Goal: Use online tool/utility: Utilize a website feature to perform a specific function

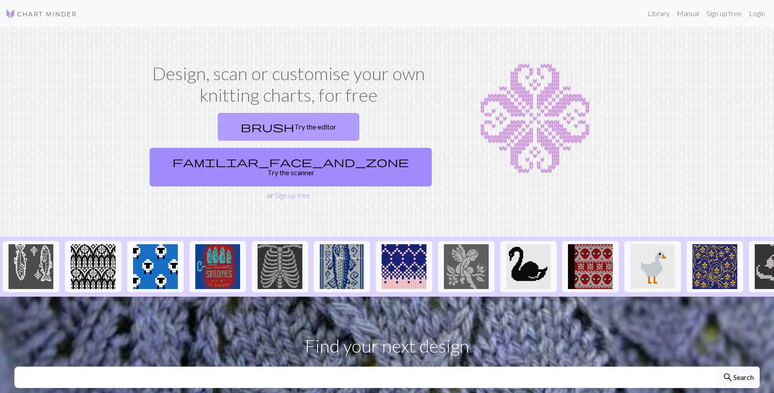
click at [228, 123] on link "brush Try the editor" at bounding box center [288, 127] width 141 height 28
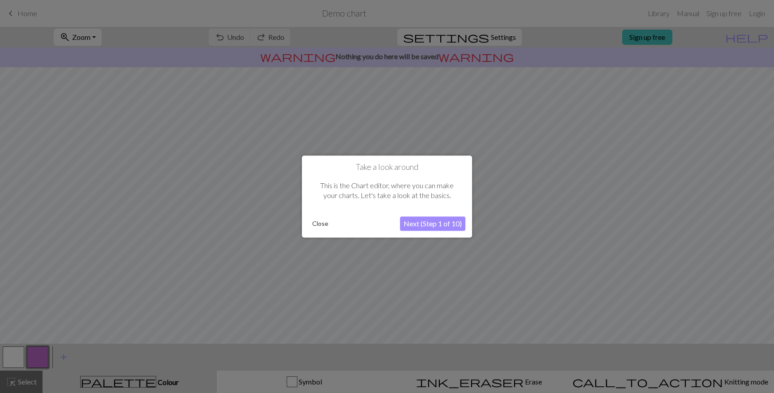
click at [318, 224] on button "Close" at bounding box center [319, 223] width 23 height 13
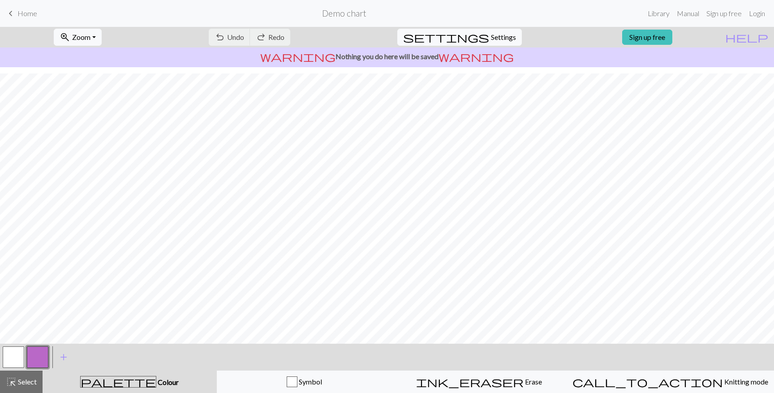
scroll to position [15, 0]
click at [500, 41] on span "Settings" at bounding box center [503, 37] width 25 height 11
select select "aran"
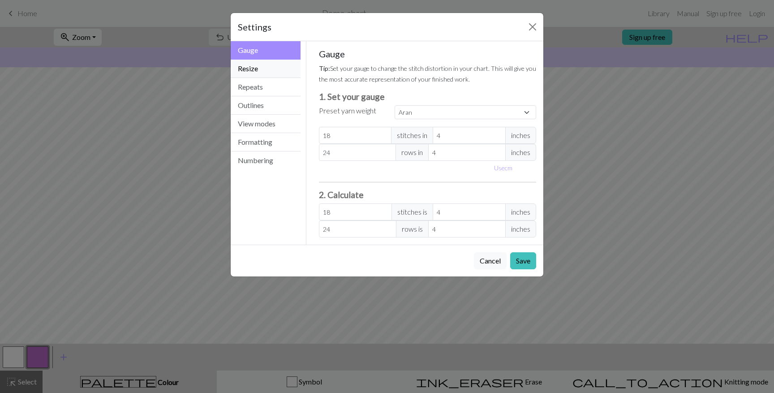
click at [270, 66] on button "Resize" at bounding box center [266, 69] width 70 height 18
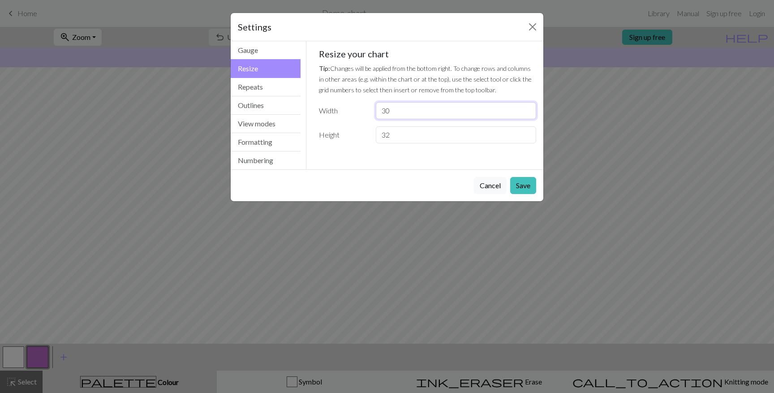
click at [411, 114] on input "30" at bounding box center [456, 110] width 160 height 17
type input "1"
click at [525, 30] on button "Close" at bounding box center [532, 27] width 14 height 14
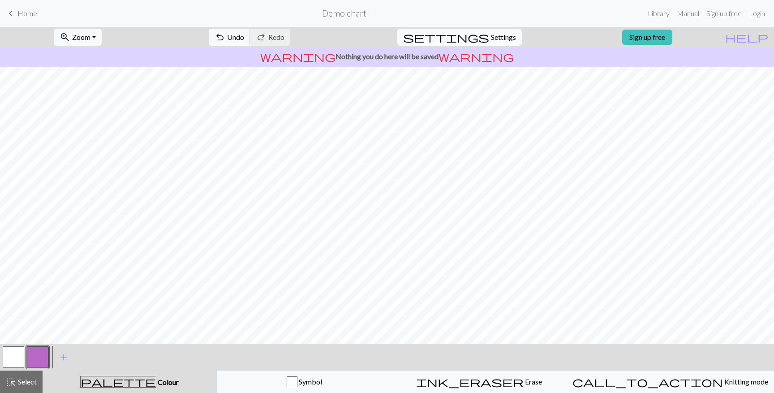
click at [470, 34] on span "settings" at bounding box center [446, 37] width 86 height 13
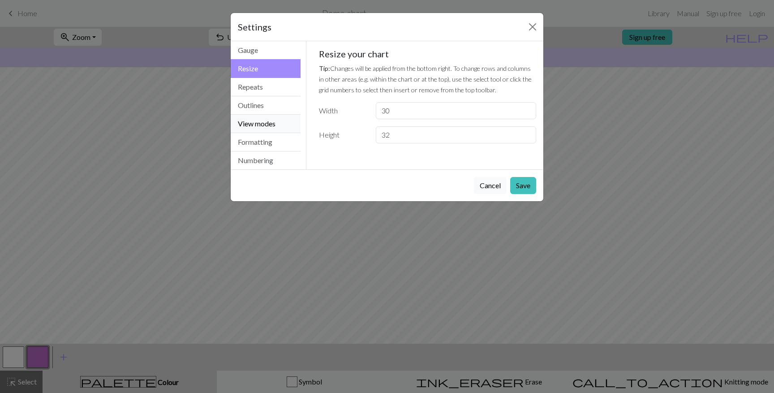
click at [263, 120] on button "View modes" at bounding box center [266, 124] width 70 height 18
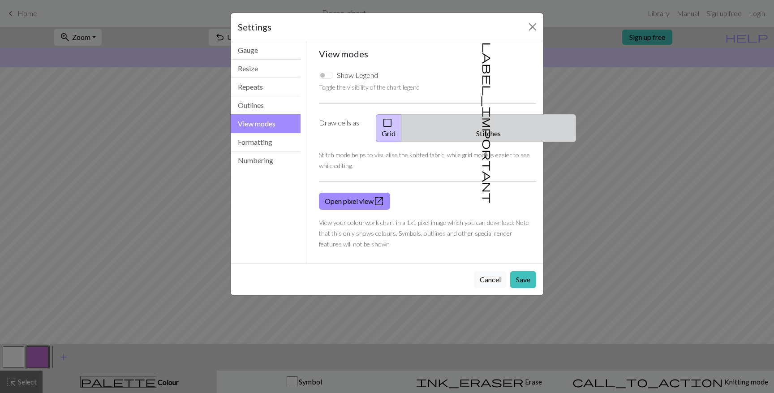
click at [491, 114] on button "label_important Stitches" at bounding box center [488, 128] width 175 height 28
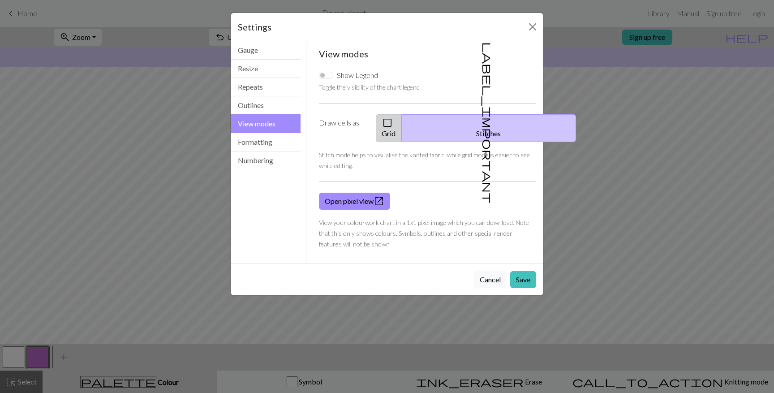
click at [402, 129] on button "check_box_outline_blank Grid" at bounding box center [389, 128] width 26 height 28
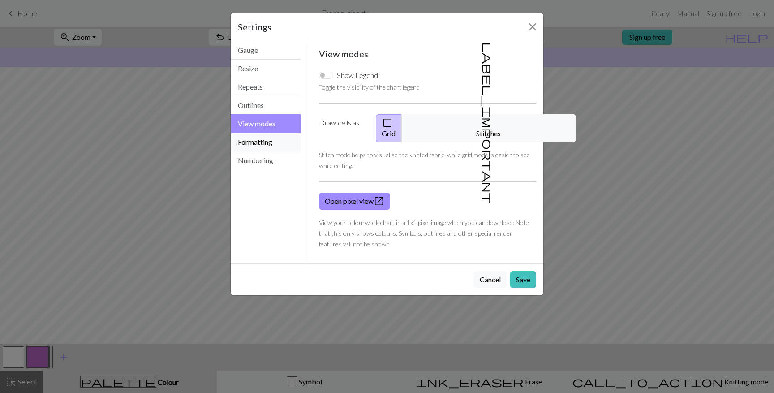
click at [269, 142] on button "Formatting" at bounding box center [266, 142] width 70 height 18
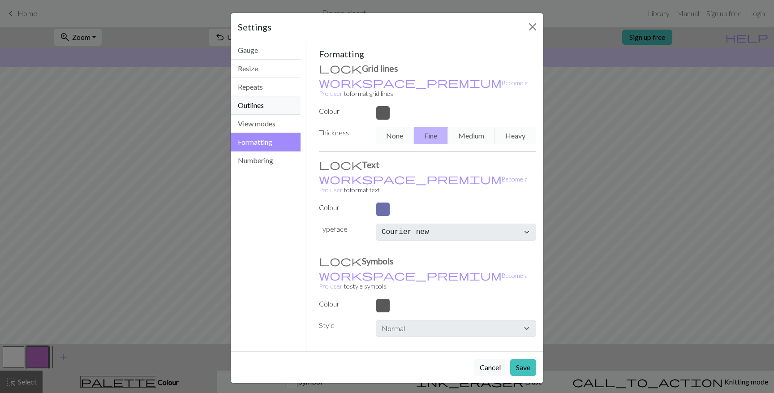
click at [271, 97] on button "Outlines" at bounding box center [266, 105] width 70 height 18
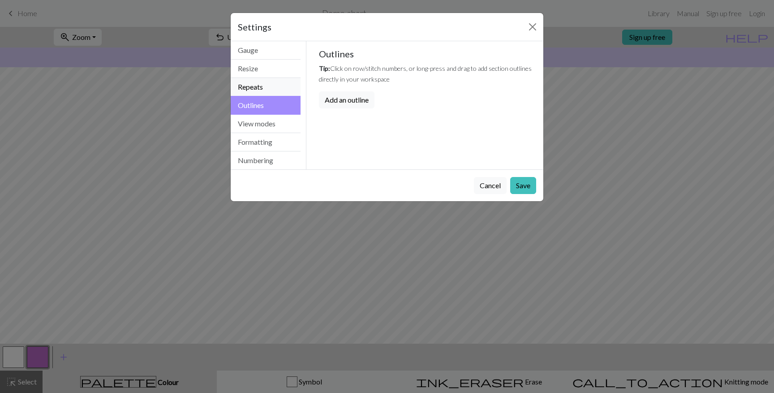
click at [271, 87] on button "Repeats" at bounding box center [266, 87] width 70 height 18
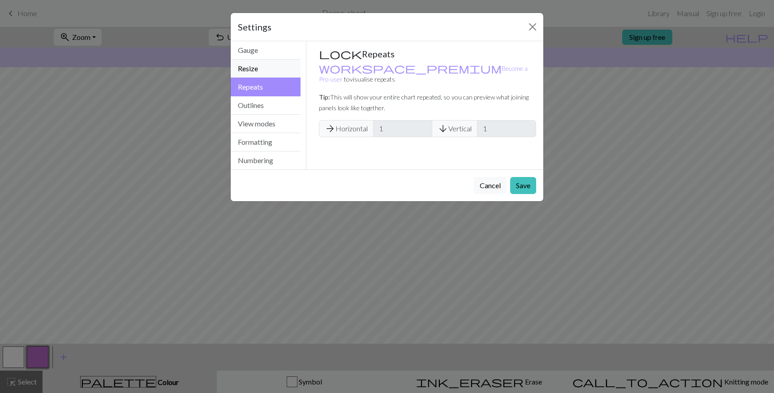
click at [266, 62] on button "Resize" at bounding box center [266, 69] width 70 height 18
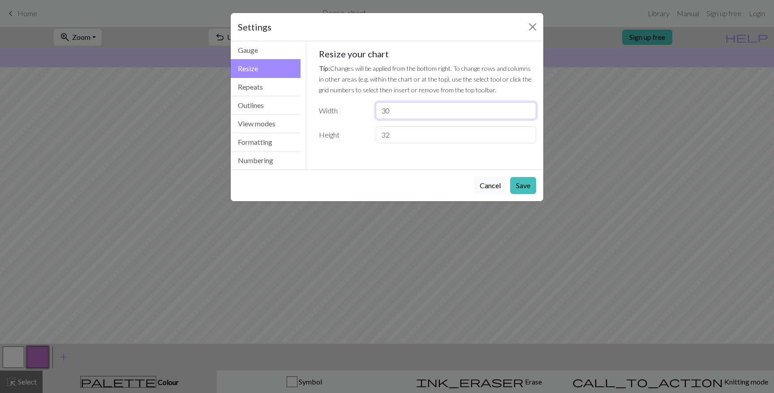
click at [404, 107] on input "30" at bounding box center [456, 110] width 160 height 17
type input "3"
type input "1"
click at [491, 188] on button "Cancel" at bounding box center [490, 185] width 33 height 17
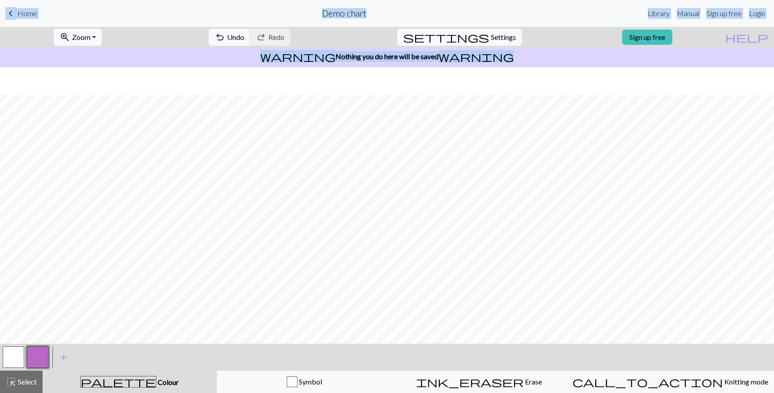
scroll to position [51, 0]
click at [492, 384] on span "ink_eraser" at bounding box center [469, 381] width 107 height 13
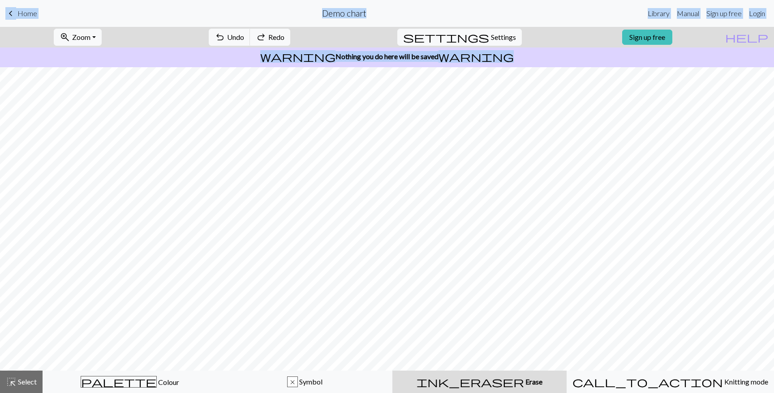
click at [345, 13] on h2 "Demo chart" at bounding box center [344, 13] width 44 height 10
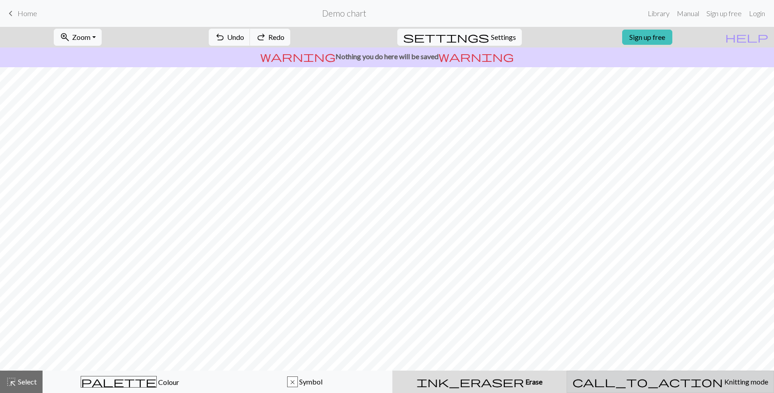
click at [723, 381] on span "Knitting mode" at bounding box center [745, 381] width 45 height 9
